Goal: Information Seeking & Learning: Learn about a topic

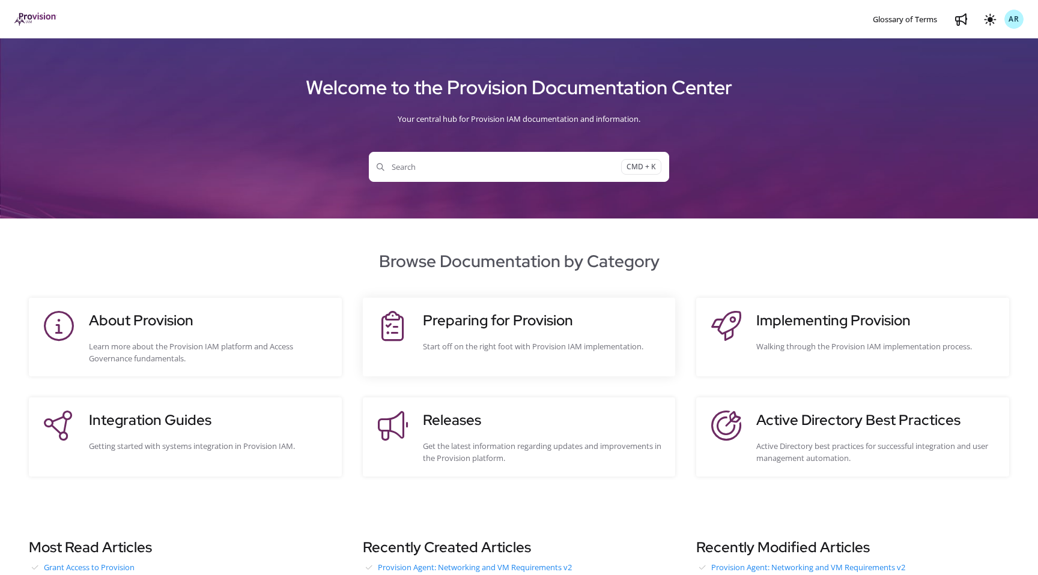
click at [392, 315] on span at bounding box center [392, 326] width 23 height 30
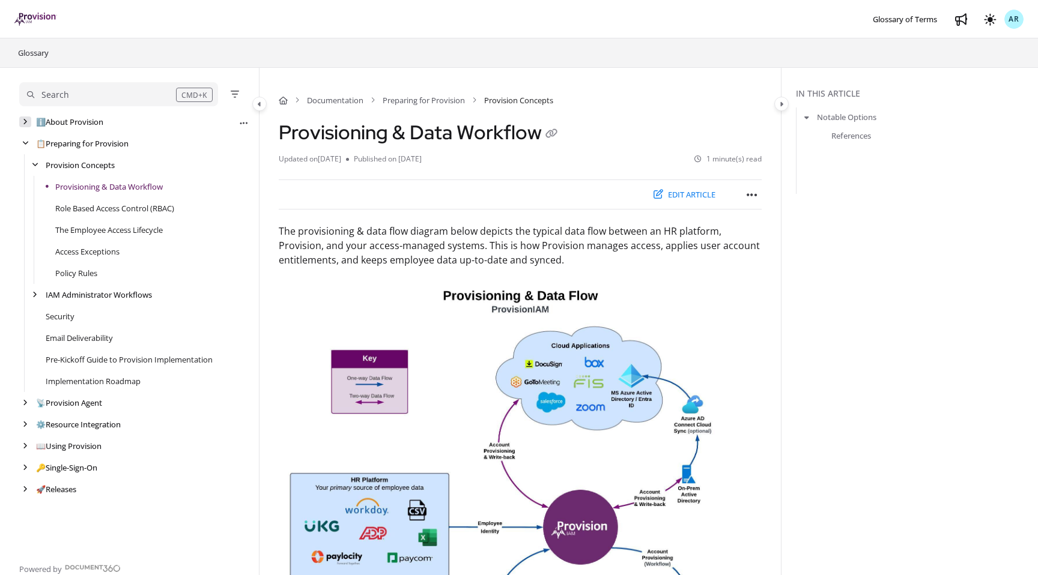
click at [25, 126] on div "arrow" at bounding box center [25, 121] width 12 height 11
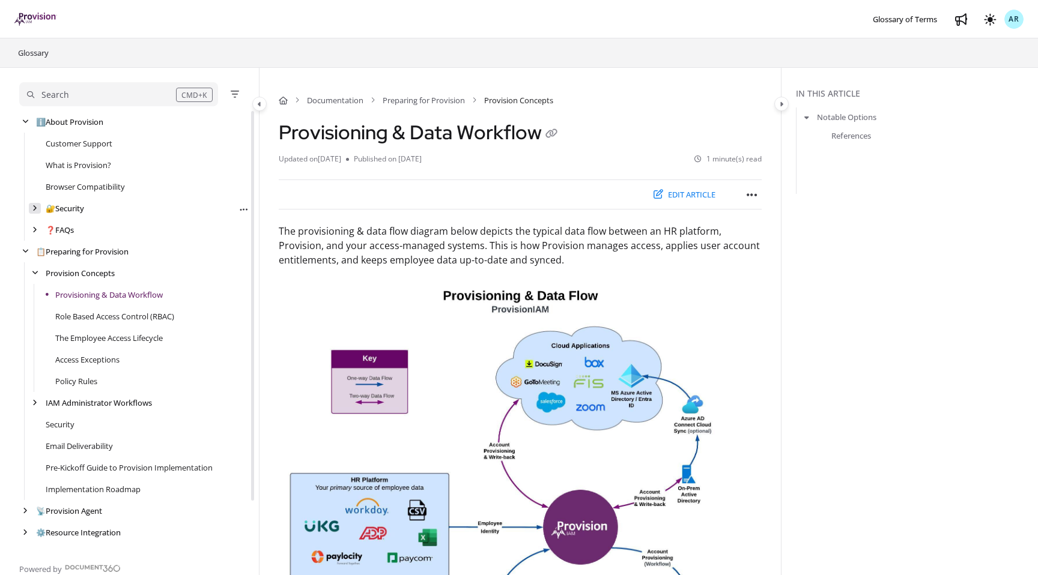
click at [32, 211] on icon "arrow" at bounding box center [34, 208] width 5 height 7
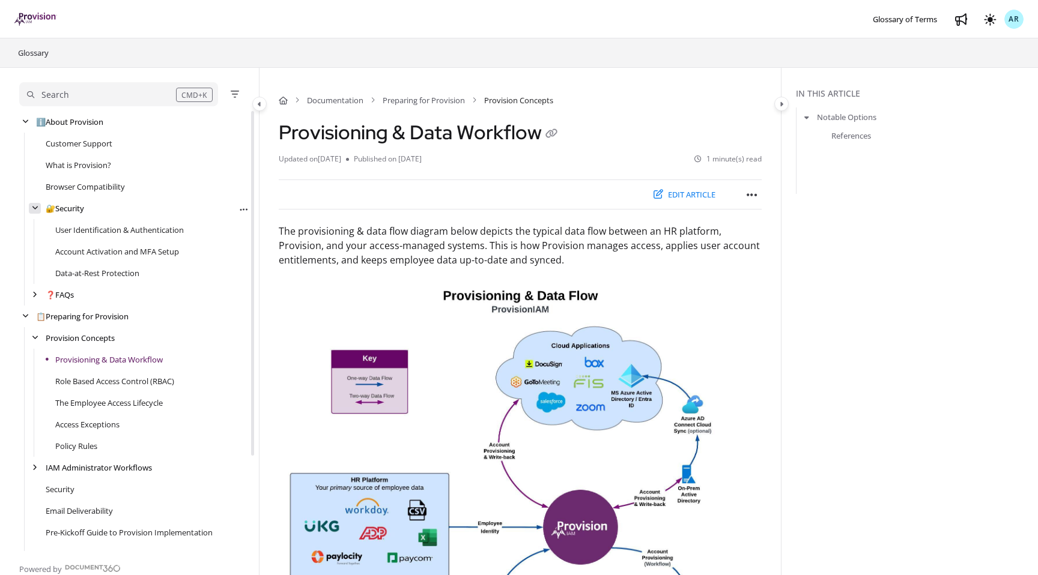
click at [33, 210] on icon "arrow" at bounding box center [35, 208] width 7 height 7
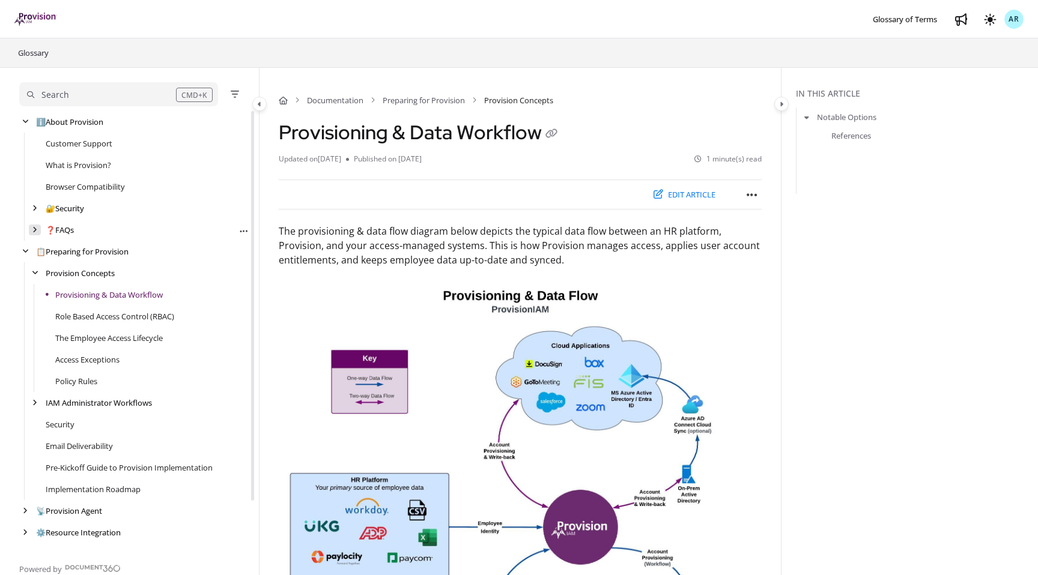
click at [32, 225] on div "arrow" at bounding box center [35, 230] width 12 height 11
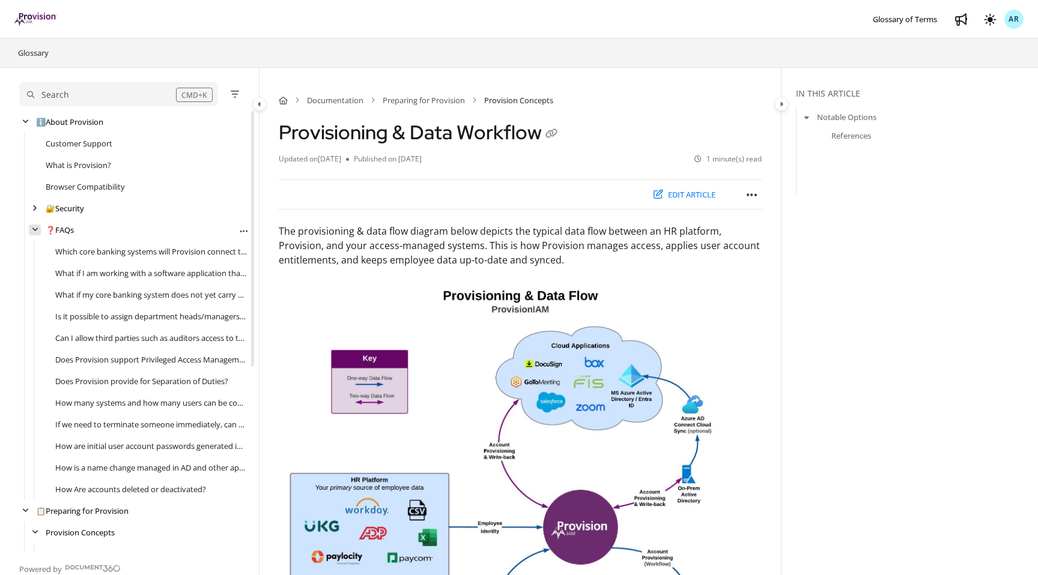
click at [33, 226] on icon "arrow" at bounding box center [35, 229] width 7 height 7
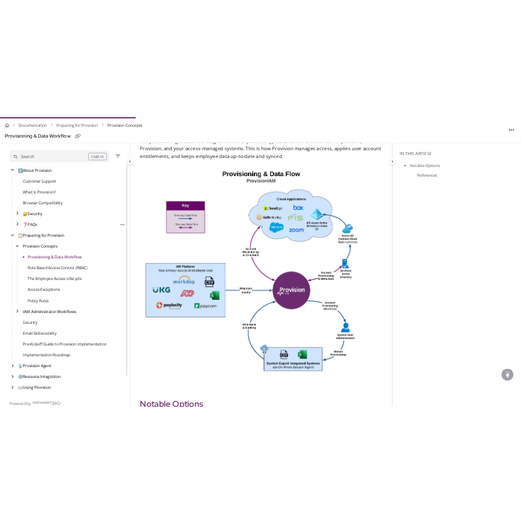
scroll to position [222, 0]
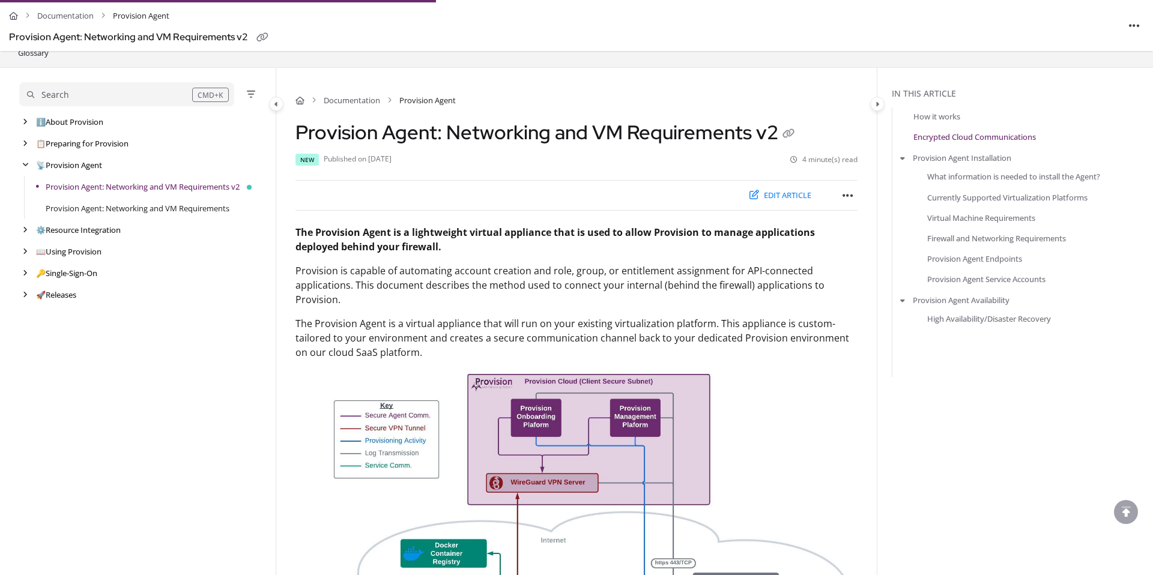
scroll to position [970, 0]
